Goal: Find specific page/section: Find specific page/section

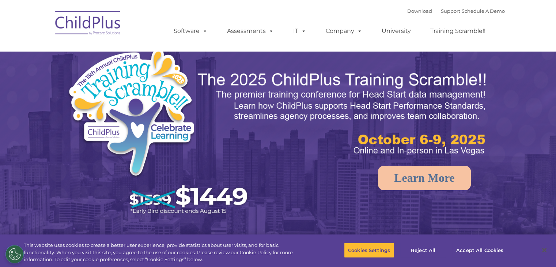
select select "MEDIUM"
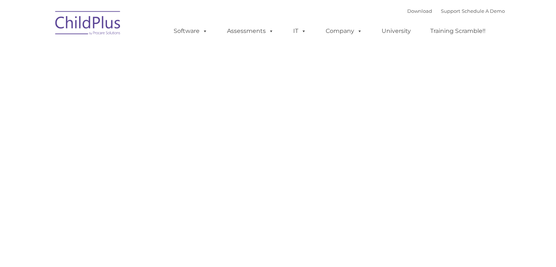
type input ""
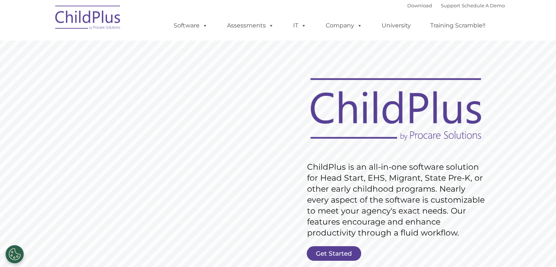
click at [81, 21] on img at bounding box center [88, 18] width 73 height 37
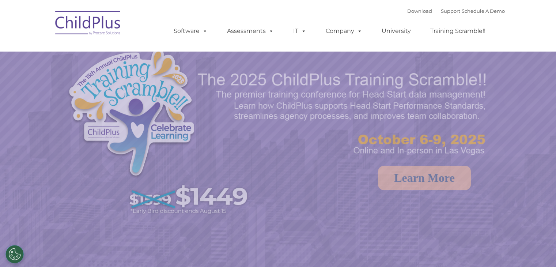
select select "MEDIUM"
